Goal: Task Accomplishment & Management: Complete application form

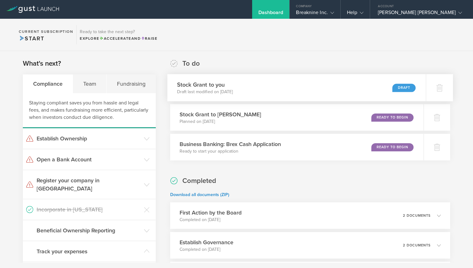
click at [390, 85] on div "Stock Grant to you Draft last modified on [DATE] Draft" at bounding box center [296, 87] width 259 height 27
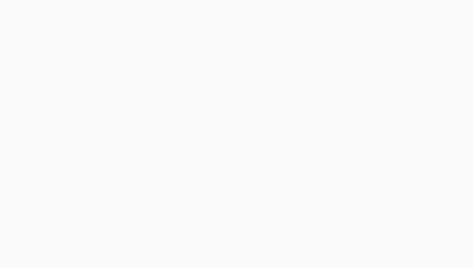
select select "double"
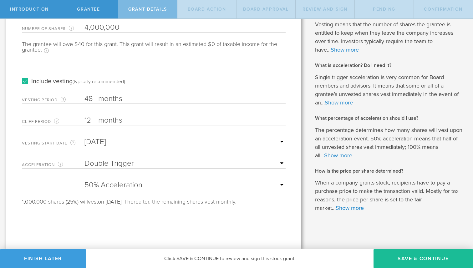
scroll to position [76, 0]
click at [100, 185] on select "25% Acceleration 50% Acceleration 75% Acceleration 100% Acceleration" at bounding box center [185, 185] width 201 height 9
select select "100"
click at [85, 181] on select "25% Acceleration 50% Acceleration 75% Acceleration 100% Acceleration" at bounding box center [185, 185] width 201 height 9
click at [355, 207] on link "Show more" at bounding box center [350, 208] width 28 height 7
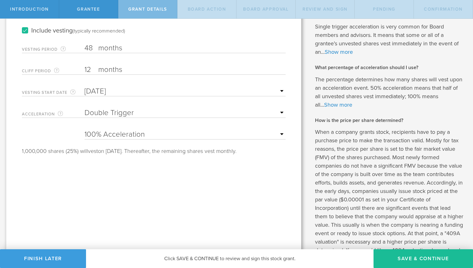
scroll to position [128, 0]
click at [432, 256] on button "Save & Continue" at bounding box center [424, 259] width 100 height 19
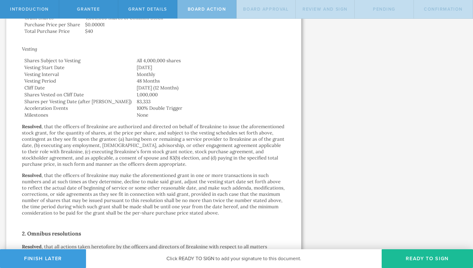
scroll to position [348, 0]
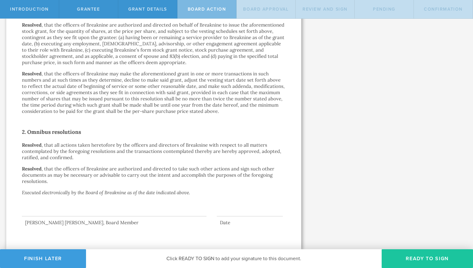
click at [436, 257] on button "Ready to Sign" at bounding box center [427, 259] width 91 height 19
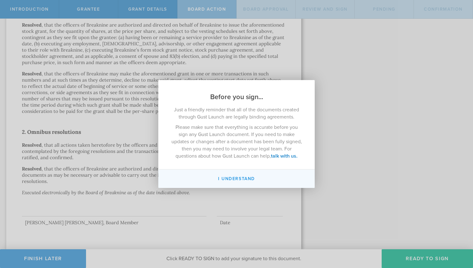
click at [252, 177] on button "I understand" at bounding box center [236, 179] width 157 height 18
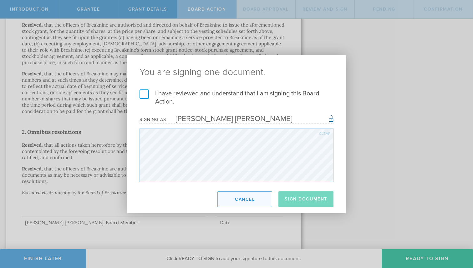
click at [267, 206] on button "Cancel" at bounding box center [245, 200] width 55 height 16
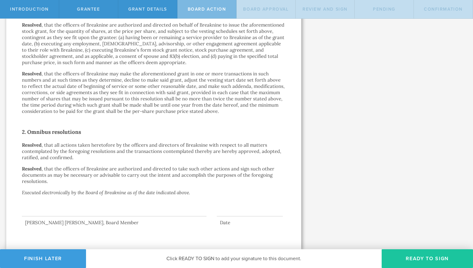
click at [410, 250] on button "Ready to Sign" at bounding box center [427, 259] width 91 height 19
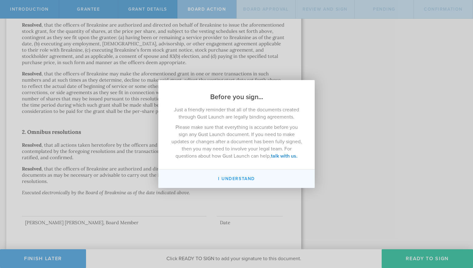
click at [248, 180] on button "I understand" at bounding box center [236, 179] width 157 height 18
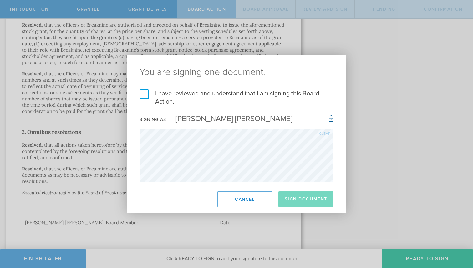
click at [201, 92] on label "I have reviewed and understand that I am signing this Board Action." at bounding box center [237, 98] width 194 height 16
click at [0, 0] on input "I have reviewed and understand that I am signing this Board Action." at bounding box center [0, 0] width 0 height 0
click at [295, 201] on button "Sign Document" at bounding box center [306, 200] width 55 height 16
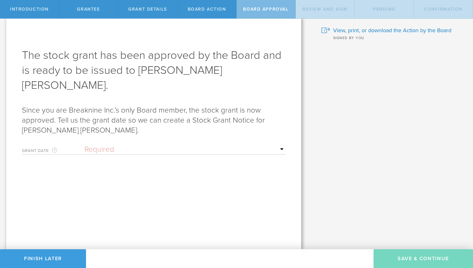
scroll to position [0, 0]
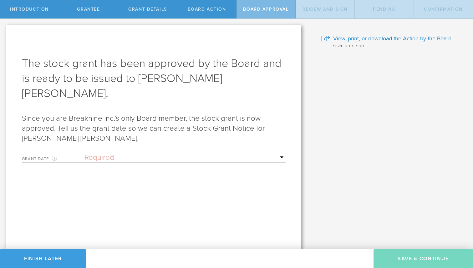
click at [208, 153] on select "Required Upon grantee's signature A specific date" at bounding box center [185, 157] width 201 height 9
click at [85, 153] on select "Required Upon grantee's signature A specific date" at bounding box center [185, 157] width 201 height 9
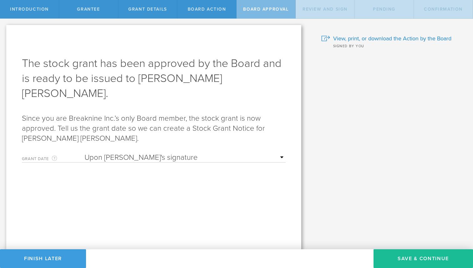
click at [188, 153] on select "Required Upon grantee's signature A specific date" at bounding box center [185, 157] width 201 height 9
select select "setByFounder"
click at [85, 153] on select "Required Upon grantee's signature A specific date" at bounding box center [185, 157] width 201 height 9
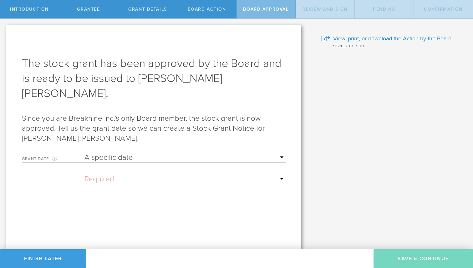
click at [171, 172] on div "Mon Tue Wed Thu Fri Sat Sun" at bounding box center [185, 178] width 201 height 13
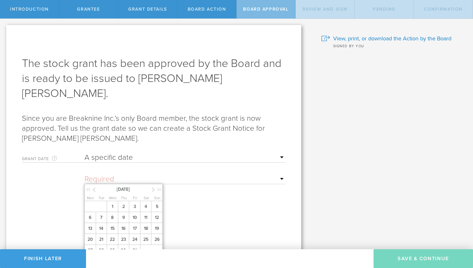
click at [162, 175] on input "text" at bounding box center [185, 179] width 201 height 9
click at [111, 201] on span "1" at bounding box center [112, 206] width 11 height 11
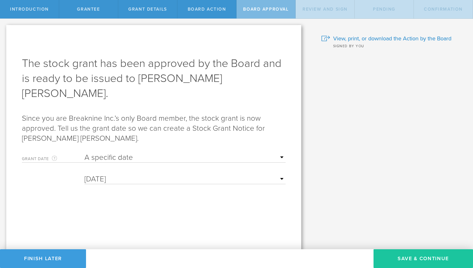
click at [406, 258] on button "Save & Continue" at bounding box center [424, 259] width 100 height 19
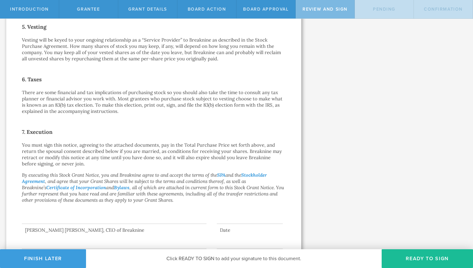
scroll to position [417, 0]
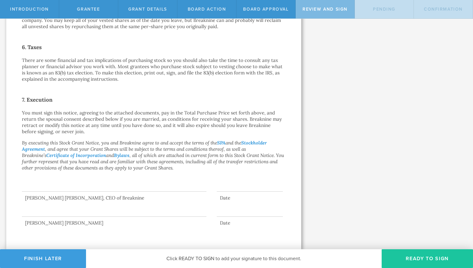
click at [421, 262] on button "Ready to Sign" at bounding box center [427, 259] width 91 height 19
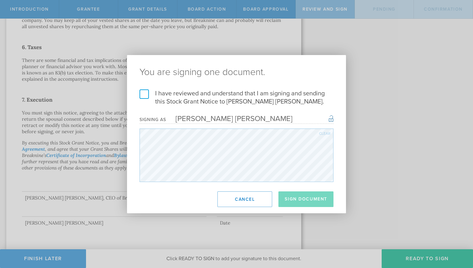
click at [211, 89] on h2 "You are signing one document." at bounding box center [236, 72] width 219 height 34
click at [214, 101] on label "I have reviewed and understand that I am signing and sending this Stock Grant N…" at bounding box center [237, 98] width 194 height 16
click at [0, 0] on input "I have reviewed and understand that I am signing and sending this Stock Grant N…" at bounding box center [0, 0] width 0 height 0
click at [307, 203] on button "Sign Document" at bounding box center [306, 200] width 55 height 16
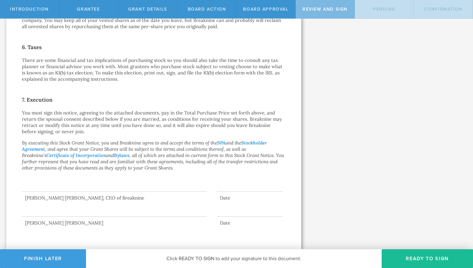
scroll to position [0, 0]
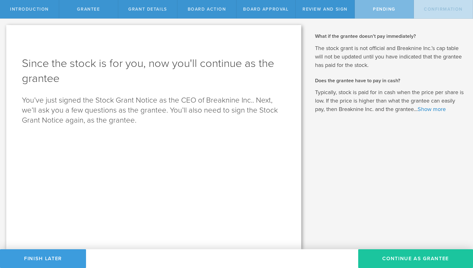
click at [389, 256] on button "Continue as Grantee" at bounding box center [415, 259] width 115 height 19
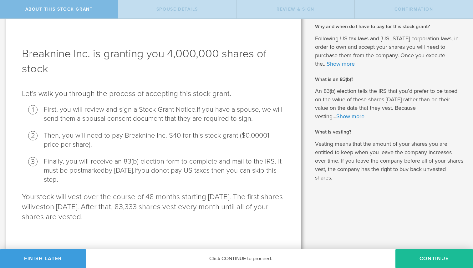
scroll to position [12, 0]
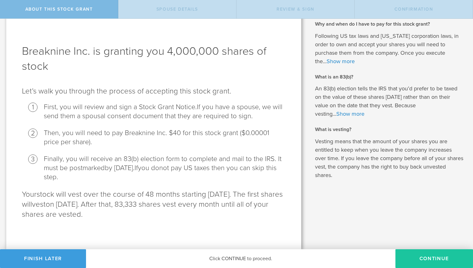
click at [433, 259] on button "CONTINUE" at bounding box center [435, 259] width 78 height 19
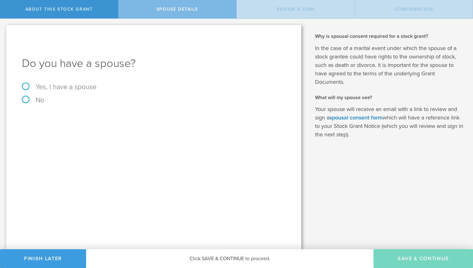
click at [39, 104] on div "Do you have a spouse? Yes, I have a spouse No" at bounding box center [153, 137] width 295 height 224
click at [35, 101] on label "No" at bounding box center [154, 100] width 264 height 7
click at [4, 29] on input "No" at bounding box center [2, 24] width 4 height 10
radio input "true"
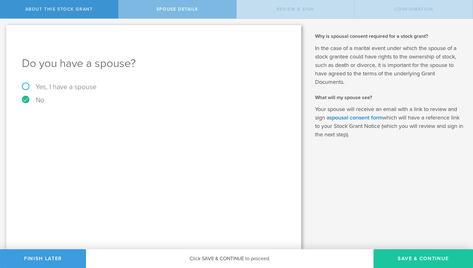
click at [423, 257] on button "Save & Continue" at bounding box center [424, 259] width 100 height 19
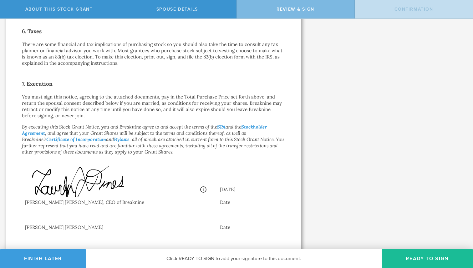
scroll to position [438, 0]
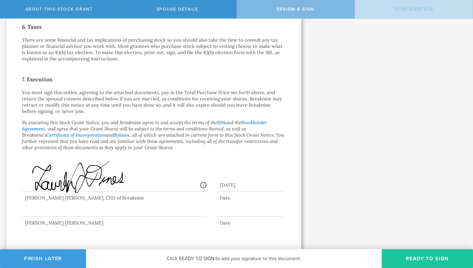
click at [421, 264] on button "Ready to Sign" at bounding box center [427, 259] width 91 height 19
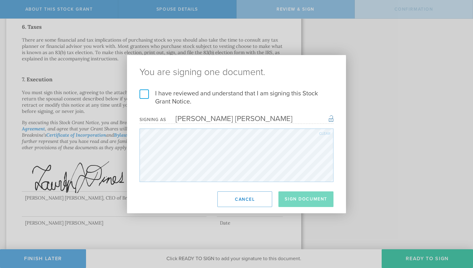
click at [190, 98] on label "I have reviewed and understand that I am signing this Stock Grant Notice." at bounding box center [237, 98] width 194 height 16
click at [0, 0] on input "I have reviewed and understand that I am signing this Stock Grant Notice." at bounding box center [0, 0] width 0 height 0
click at [309, 197] on button "Sign Document" at bounding box center [306, 200] width 55 height 16
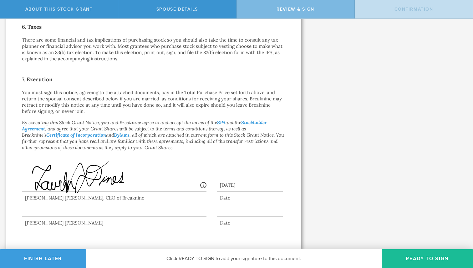
scroll to position [0, 0]
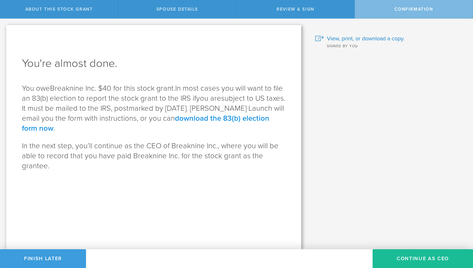
click at [219, 117] on link "download the 83(b) election form now" at bounding box center [146, 123] width 248 height 19
click at [404, 256] on button "Continue as CEO" at bounding box center [423, 259] width 100 height 19
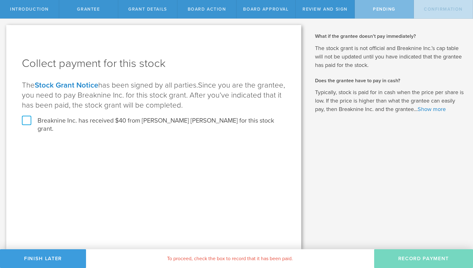
click at [162, 122] on label "Breaknine Inc. has received $40 from Lauren Nicole Dines for this stock grant." at bounding box center [154, 125] width 264 height 16
click at [0, 0] on input "Breaknine Inc. has received $40 from Lauren Nicole Dines for this stock grant." at bounding box center [0, 0] width 0 height 0
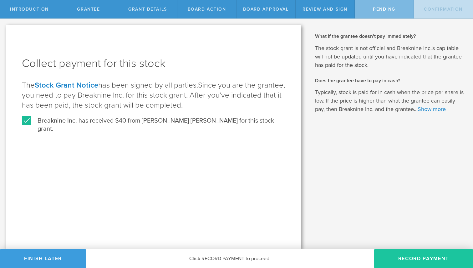
click at [422, 257] on button "Record Payment" at bounding box center [423, 259] width 99 height 19
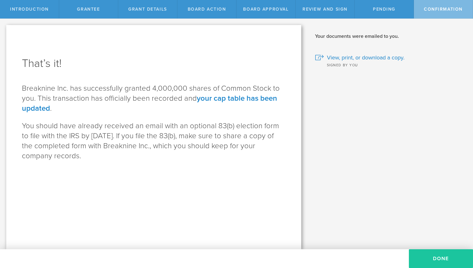
click at [439, 265] on button "Done" at bounding box center [441, 259] width 64 height 19
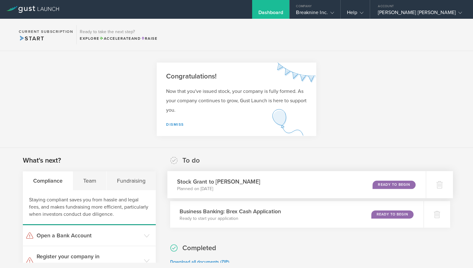
click at [327, 187] on div "Stock Grant to Erik Rafael Tastepe Planned on Oct 1, 2025 Ready to Begin" at bounding box center [296, 184] width 259 height 27
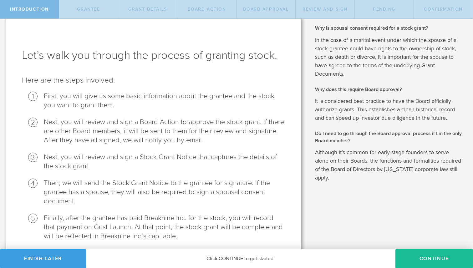
scroll to position [31, 0]
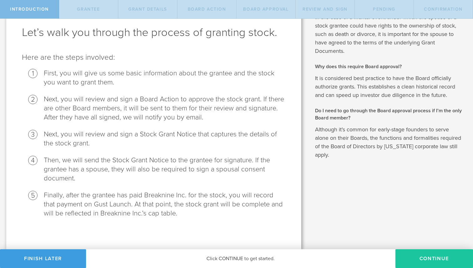
click at [427, 252] on button "Continue" at bounding box center [435, 259] width 78 height 19
radio input "true"
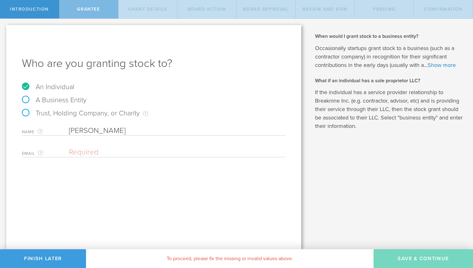
click at [135, 153] on input "email" at bounding box center [176, 152] width 214 height 9
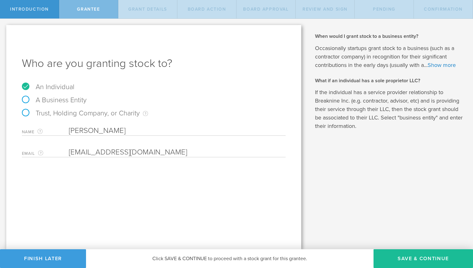
click at [80, 151] on input "eriktastepe@gmail.com" at bounding box center [176, 152] width 214 height 9
type input "erik.tastepe@gmail.com"
click at [153, 178] on div "Who are you granting stock to? An Individual A Business Entity Trust, Holding C…" at bounding box center [153, 137] width 295 height 224
click at [416, 257] on button "Save & Continue" at bounding box center [424, 259] width 100 height 19
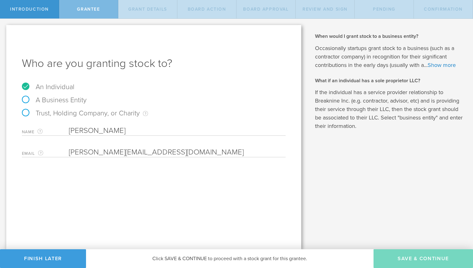
type input "4,000,000"
type input "48"
type input "12"
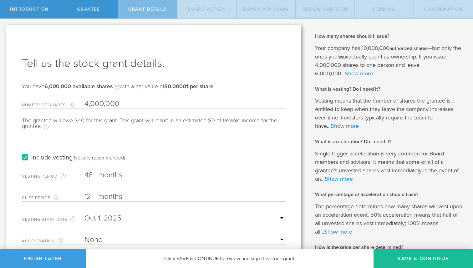
scroll to position [76, 0]
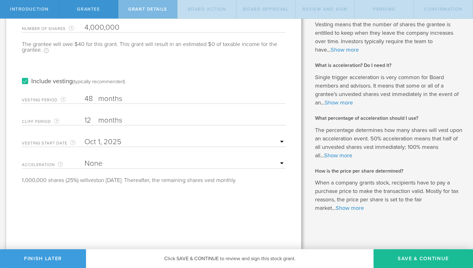
click at [171, 163] on select "None Single Trigger Double Trigger" at bounding box center [185, 163] width 201 height 9
select select "double"
click at [85, 159] on select "None Single Trigger Double Trigger" at bounding box center [185, 163] width 201 height 9
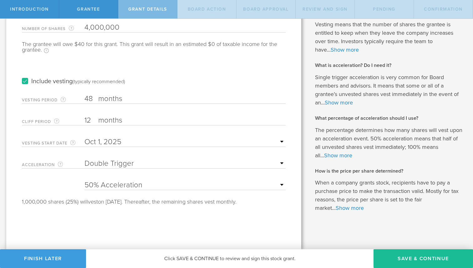
click at [154, 185] on select "25% Acceleration 50% Acceleration 75% Acceleration 100% Acceleration" at bounding box center [185, 185] width 201 height 9
select select "100"
click at [85, 181] on select "25% Acceleration 50% Acceleration 75% Acceleration 100% Acceleration" at bounding box center [185, 185] width 201 height 9
click at [426, 261] on button "Save & Continue" at bounding box center [424, 259] width 100 height 19
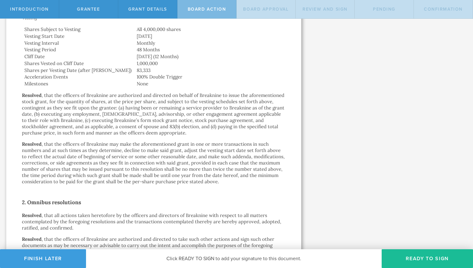
scroll to position [348, 0]
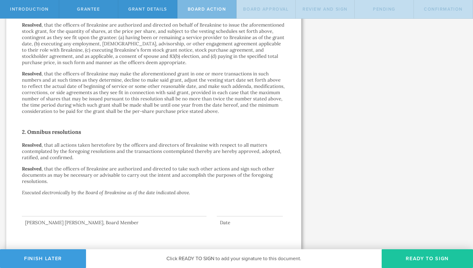
click at [401, 259] on button "Ready to Sign" at bounding box center [427, 259] width 91 height 19
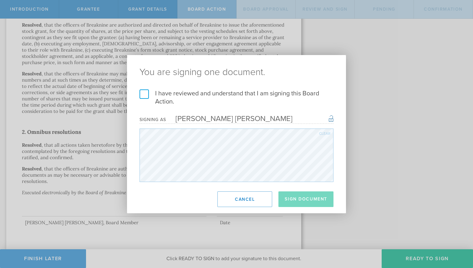
click at [193, 95] on label "I have reviewed and understand that I am signing this Board Action." at bounding box center [237, 98] width 194 height 16
click at [0, 0] on input "I have reviewed and understand that I am signing this Board Action." at bounding box center [0, 0] width 0 height 0
click at [304, 196] on button "Sign Document" at bounding box center [306, 200] width 55 height 16
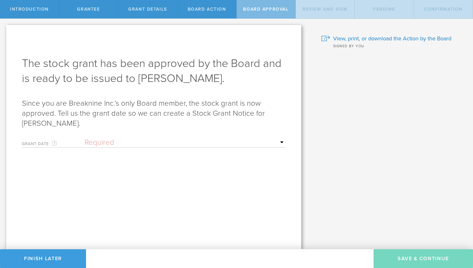
scroll to position [0, 0]
click at [172, 143] on select "Required Upon grantee's signature A specific date" at bounding box center [185, 142] width 201 height 9
select select "uponGranteeSignature"
click at [85, 138] on select "Required Upon grantee's signature A specific date" at bounding box center [185, 142] width 201 height 9
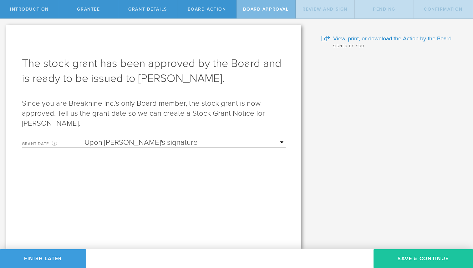
click at [414, 259] on button "Save & Continue" at bounding box center [424, 259] width 100 height 19
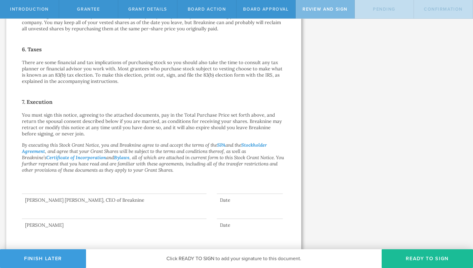
scroll to position [417, 0]
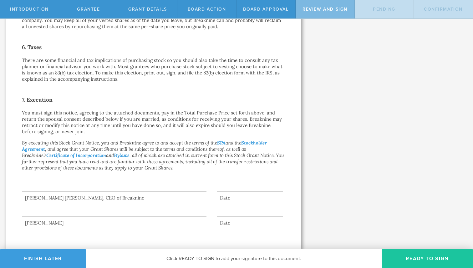
click at [427, 256] on button "Ready to Sign" at bounding box center [427, 259] width 91 height 19
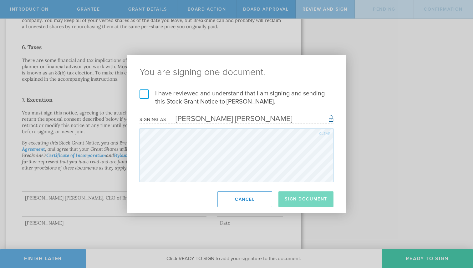
click at [251, 100] on label "I have reviewed and understand that I am signing and sending this Stock Grant N…" at bounding box center [237, 98] width 194 height 16
click at [0, 0] on input "I have reviewed and understand that I am signing and sending this Stock Grant N…" at bounding box center [0, 0] width 0 height 0
click at [314, 202] on button "Sign Document" at bounding box center [306, 200] width 55 height 16
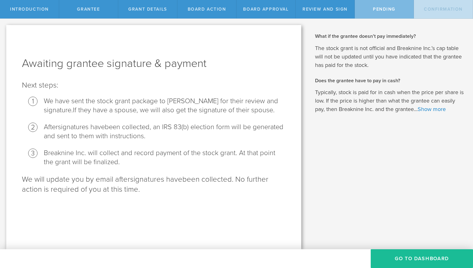
scroll to position [0, 0]
click at [414, 255] on button "Go To Dashboard" at bounding box center [422, 259] width 102 height 19
